Goal: Task Accomplishment & Management: Use online tool/utility

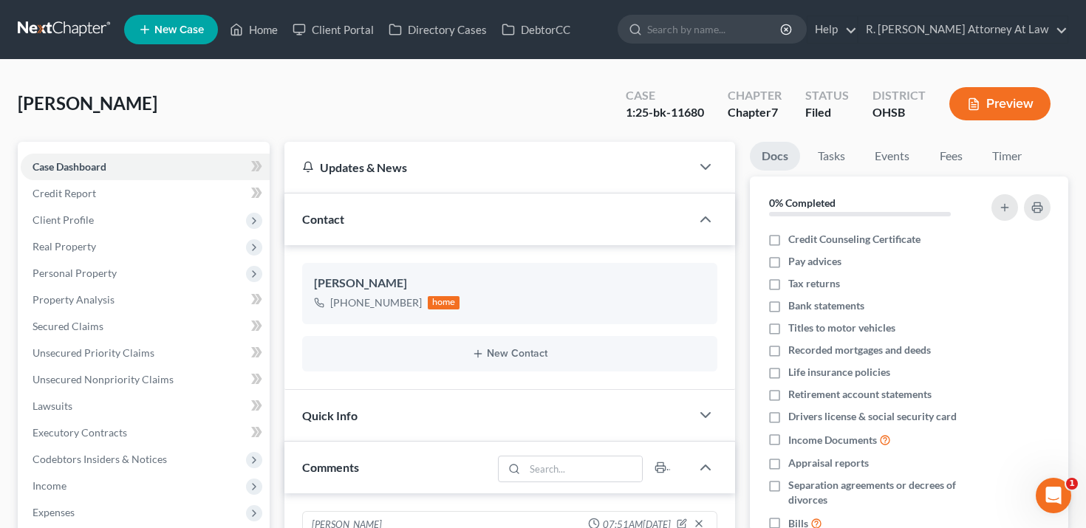
click at [1006, 103] on button "Preview" at bounding box center [1000, 103] width 101 height 33
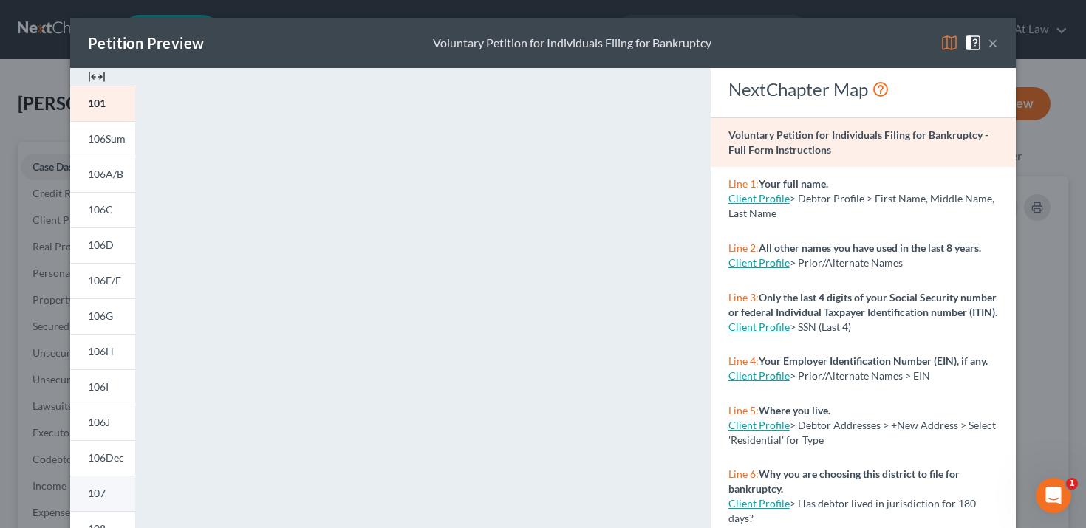
click at [116, 496] on link "107" at bounding box center [102, 493] width 65 height 35
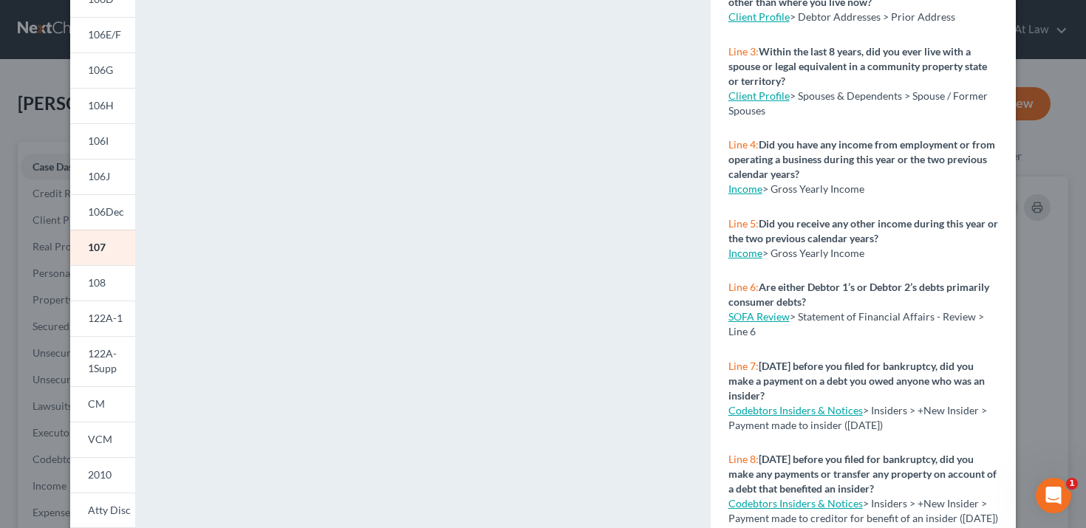
scroll to position [297, 0]
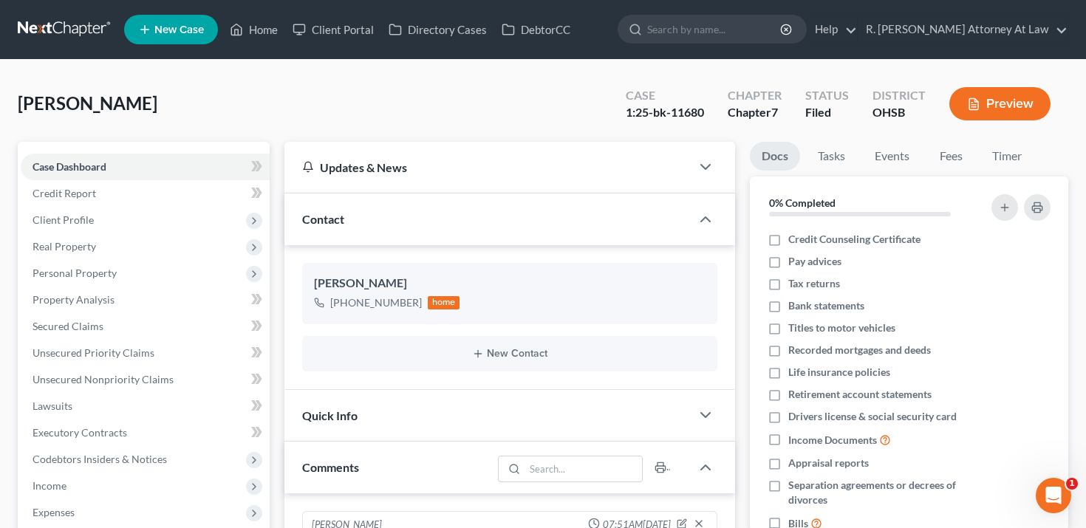
click at [990, 98] on button "Preview" at bounding box center [1000, 103] width 101 height 33
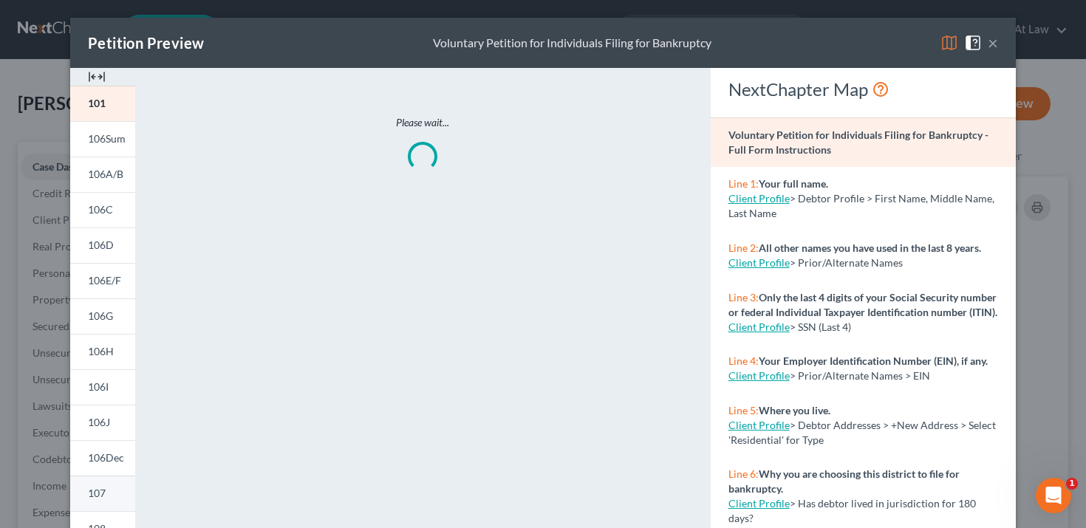
click at [112, 503] on link "107" at bounding box center [102, 493] width 65 height 35
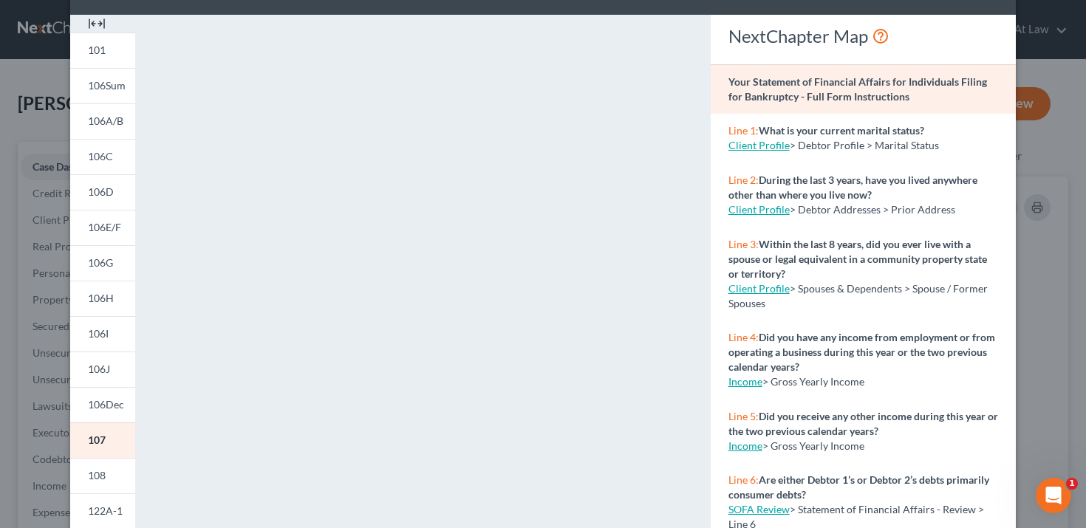
scroll to position [66, 0]
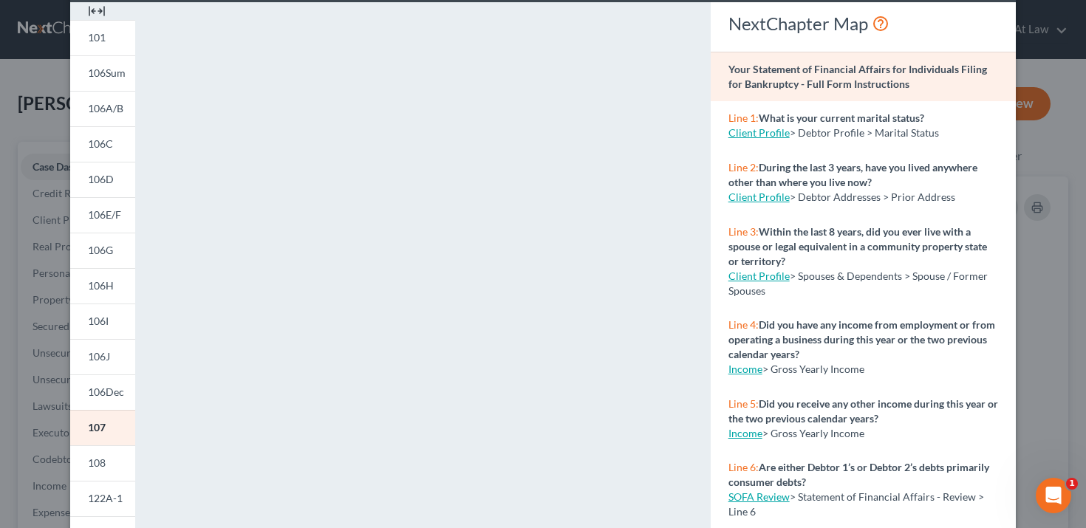
click at [7, 423] on div "Petition Preview Your Statement of Financial Affairs for Individuals Filing for…" at bounding box center [543, 264] width 1086 height 528
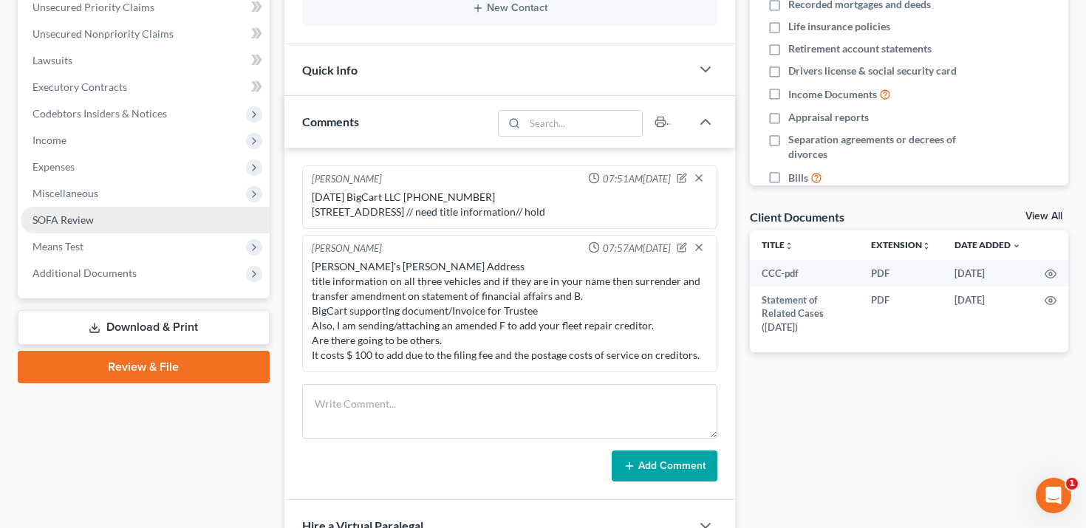
click at [146, 211] on link "SOFA Review" at bounding box center [145, 220] width 249 height 27
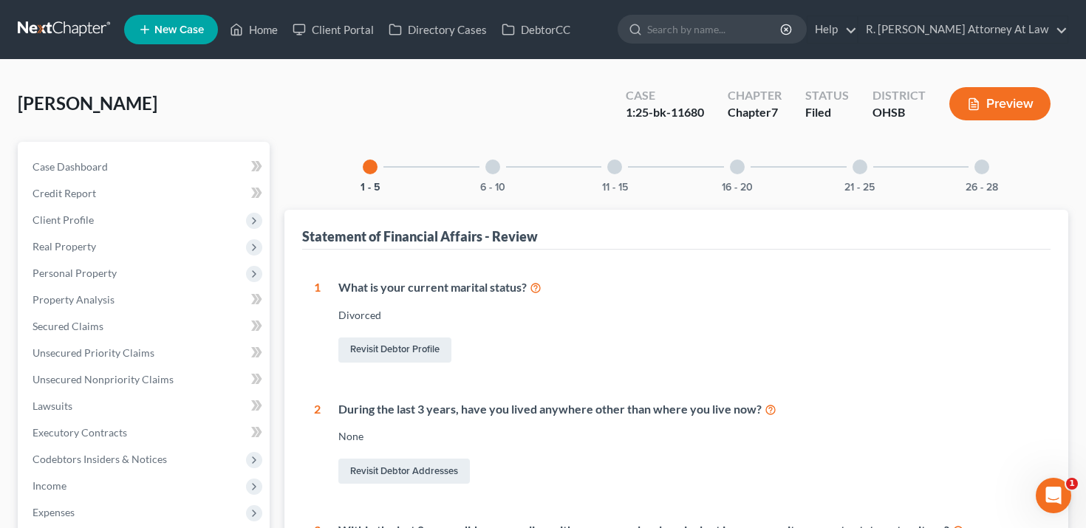
click at [496, 174] on div "6 - 10" at bounding box center [493, 167] width 50 height 50
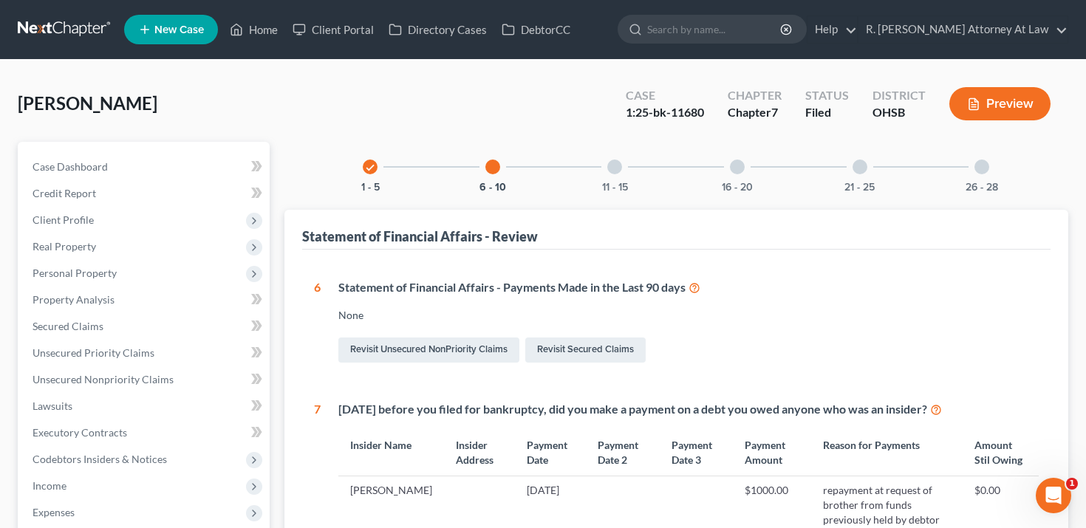
scroll to position [7, 0]
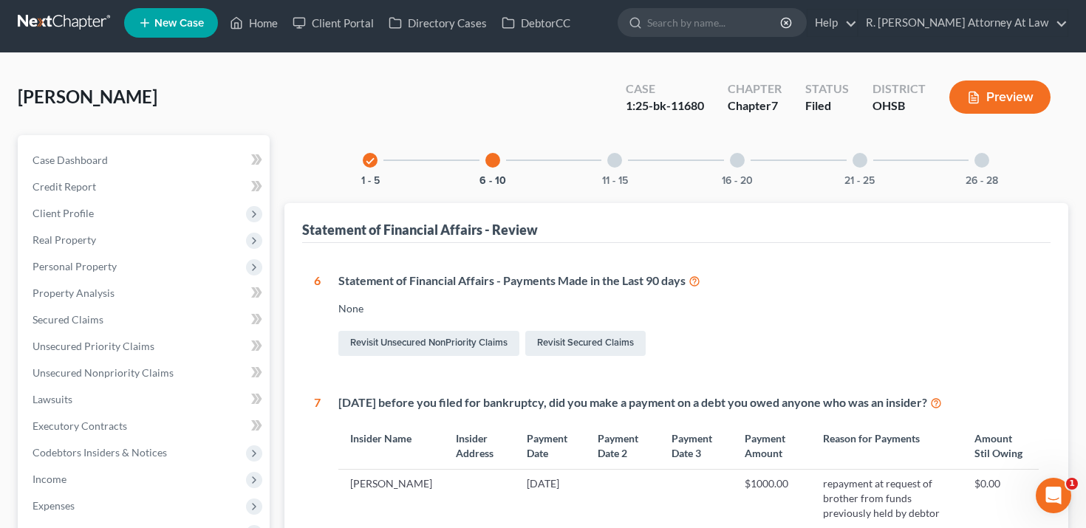
click at [1013, 98] on button "Preview" at bounding box center [1000, 97] width 101 height 33
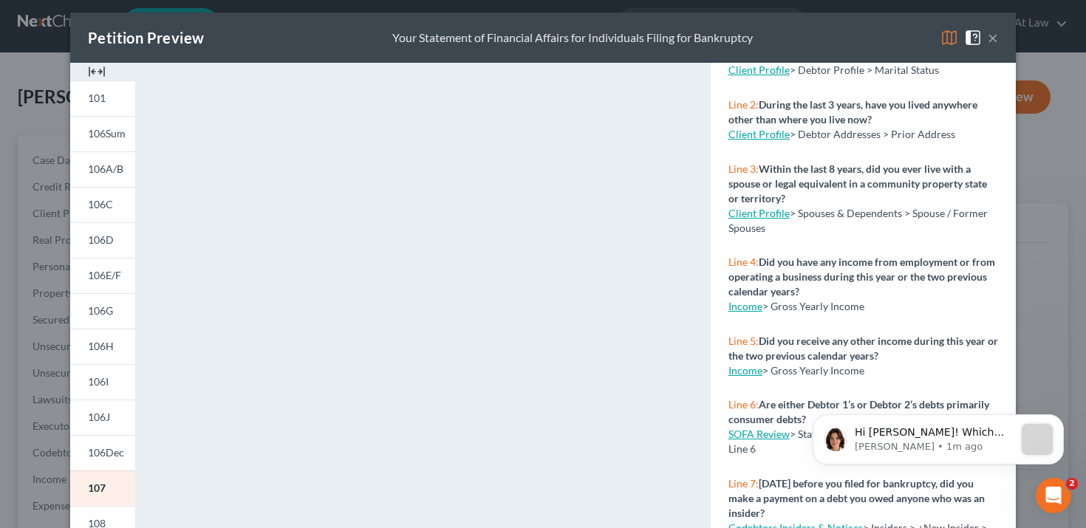
scroll to position [0, 0]
